Goal: Find specific page/section: Find specific page/section

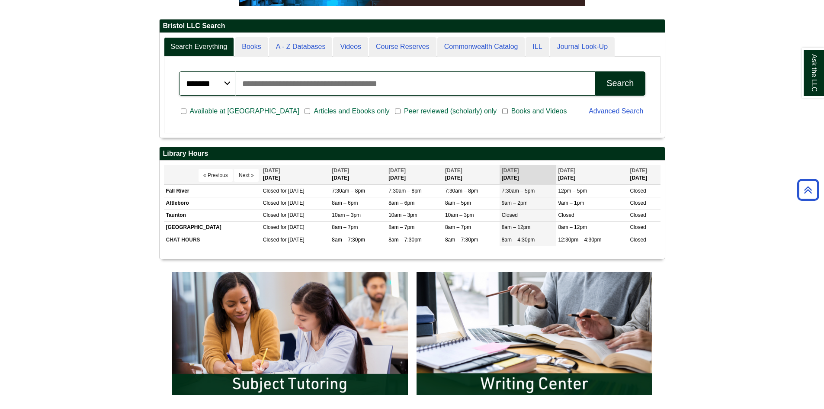
scroll to position [288, 0]
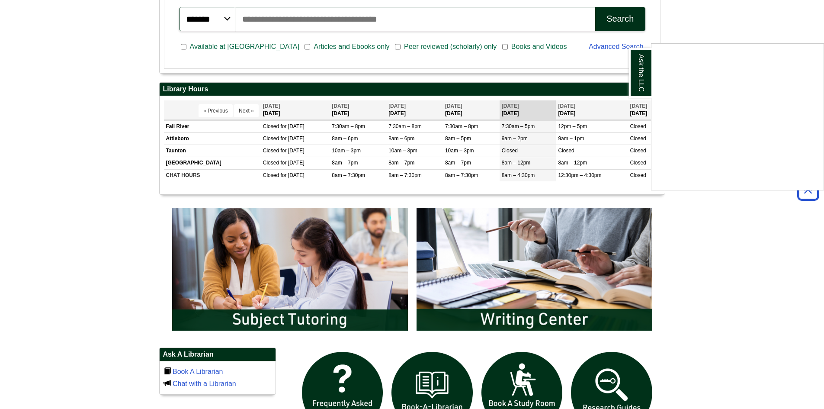
click at [291, 281] on div "Ask the LLC" at bounding box center [412, 204] width 824 height 409
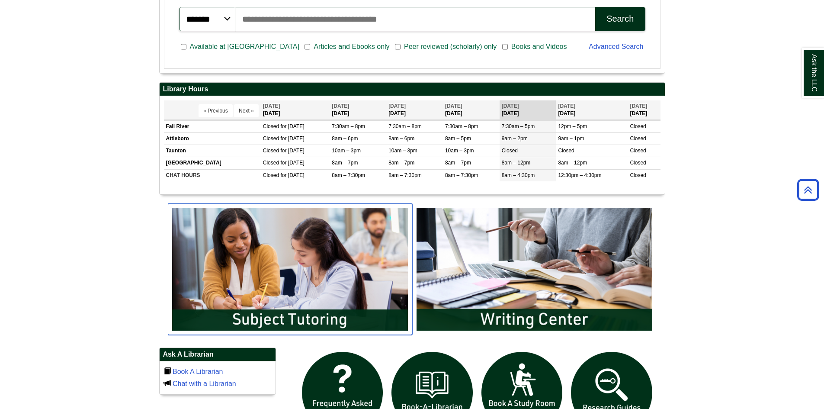
click at [291, 316] on img "slideshow" at bounding box center [290, 268] width 244 height 131
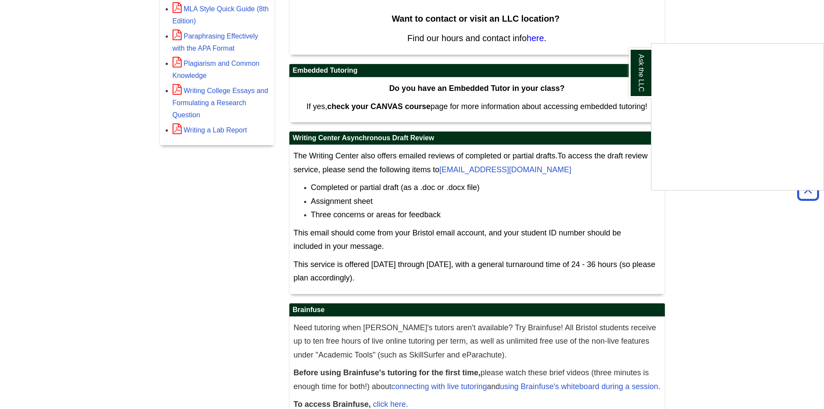
scroll to position [417, 0]
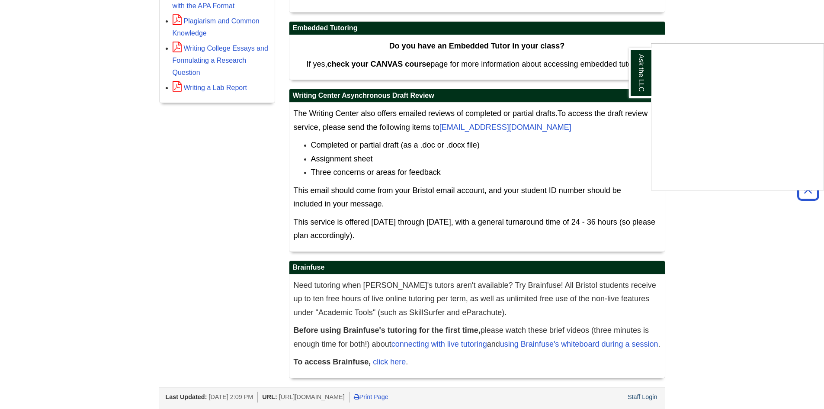
click at [644, 393] on div "Ask the LLC" at bounding box center [412, 204] width 824 height 409
click at [644, 393] on link "Staff Login" at bounding box center [642, 396] width 30 height 7
